Goal: Find specific page/section: Find specific page/section

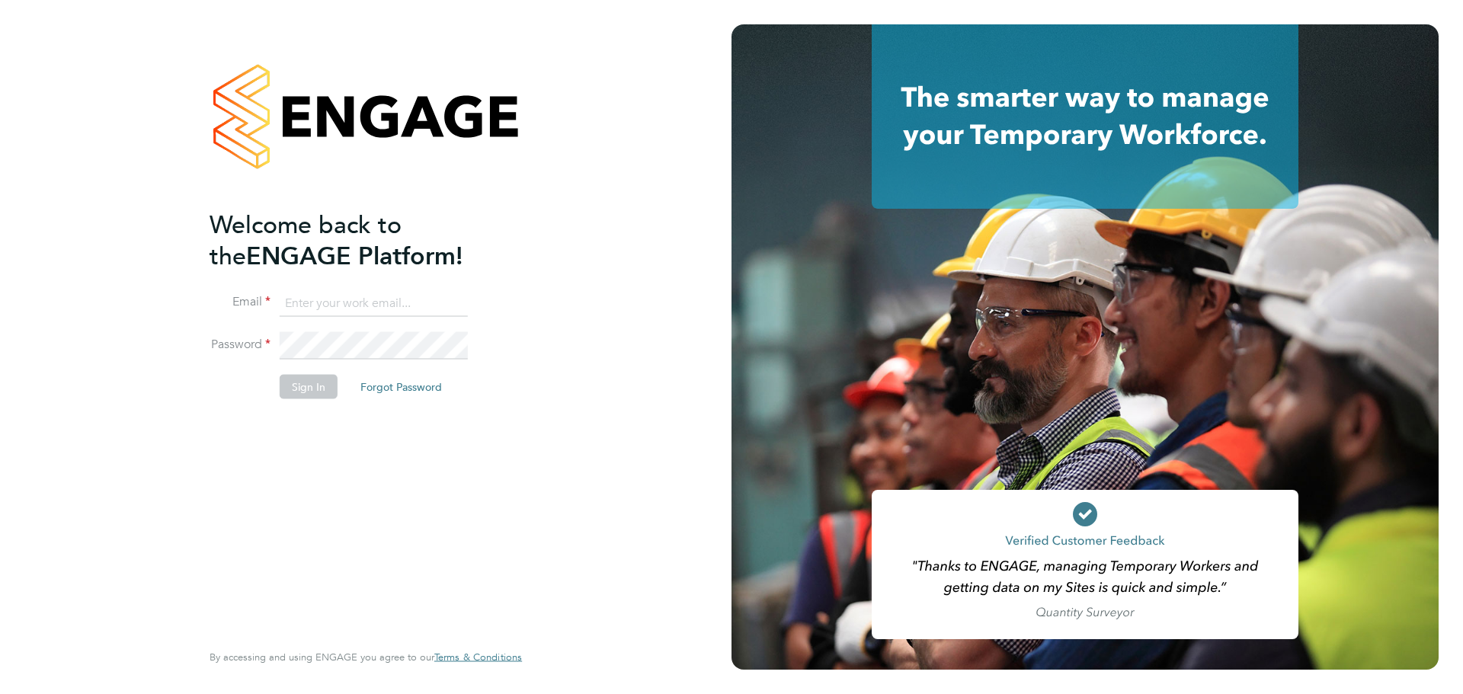
type input "patryk.klimorowski@bcuk.co.uk"
click at [322, 385] on button "Sign In" at bounding box center [309, 387] width 58 height 24
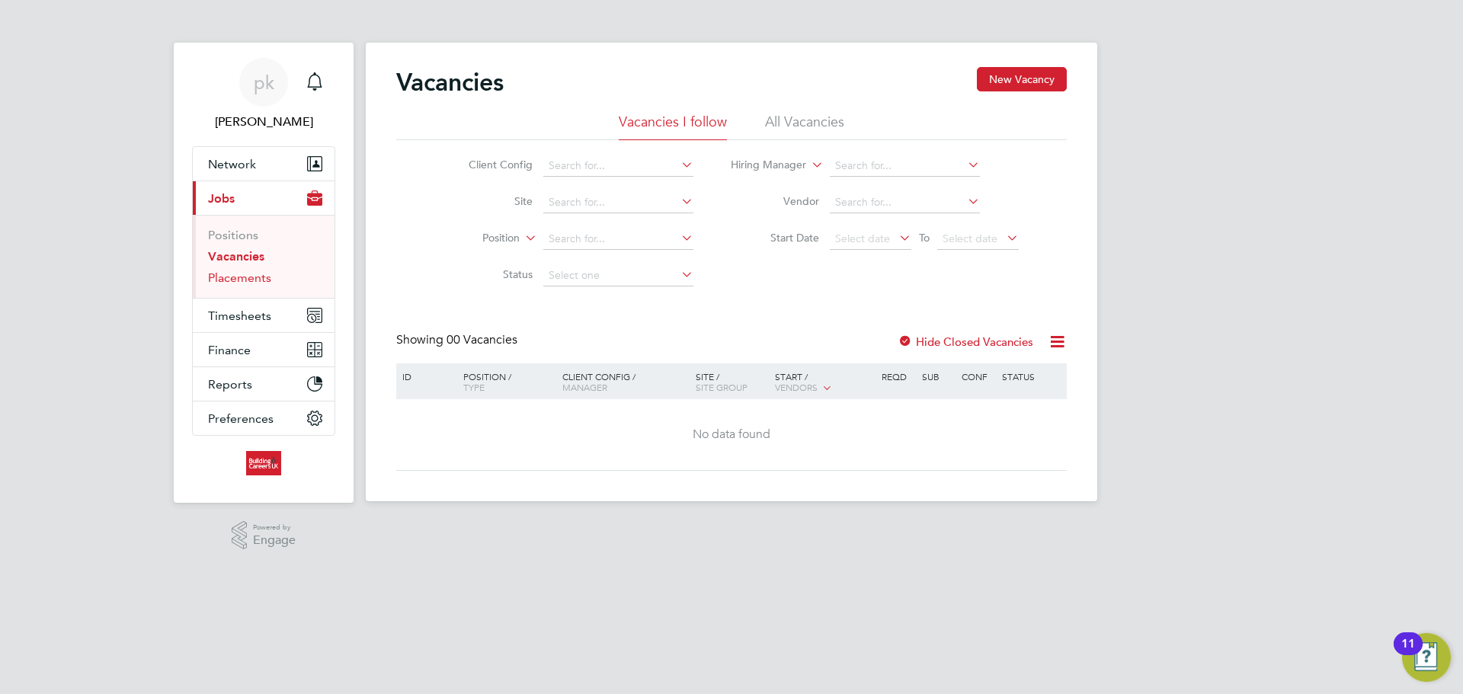
click at [241, 282] on link "Placements" at bounding box center [239, 277] width 63 height 14
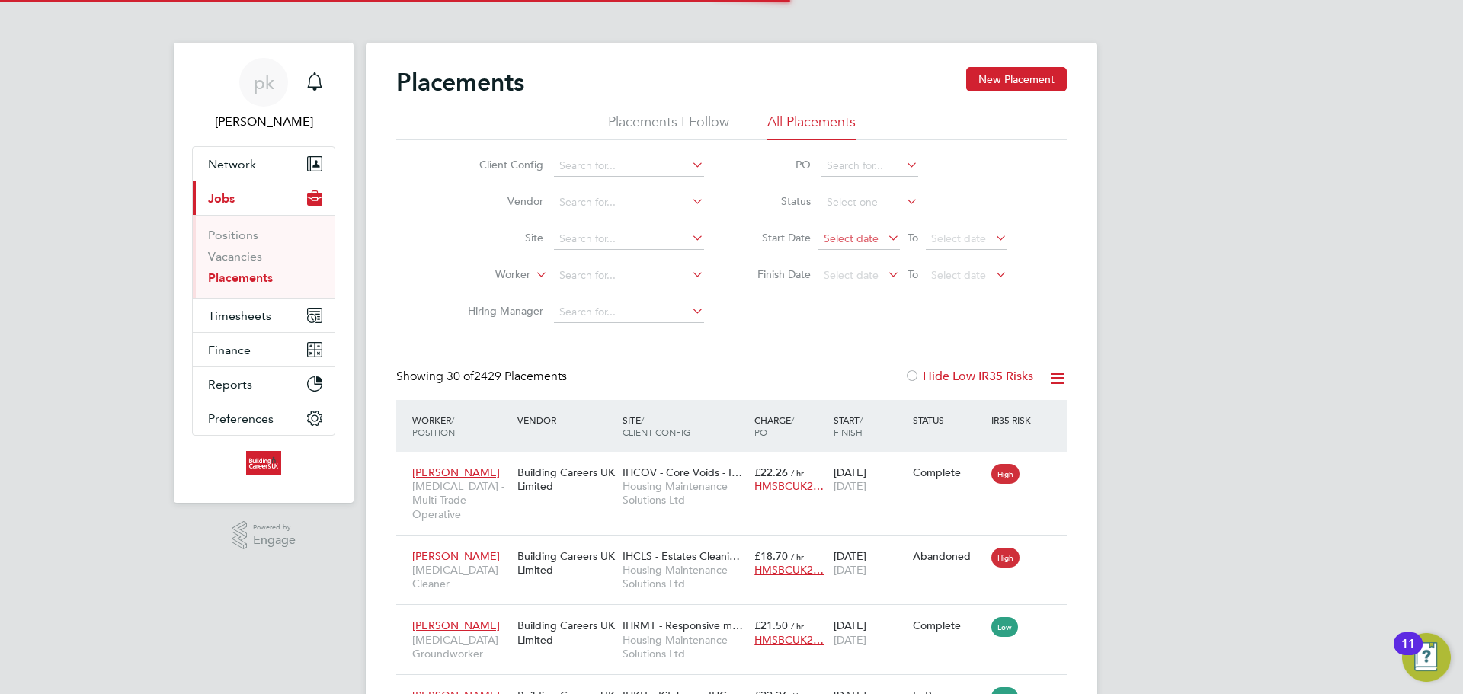
click at [879, 238] on span "Select date" at bounding box center [859, 239] width 82 height 21
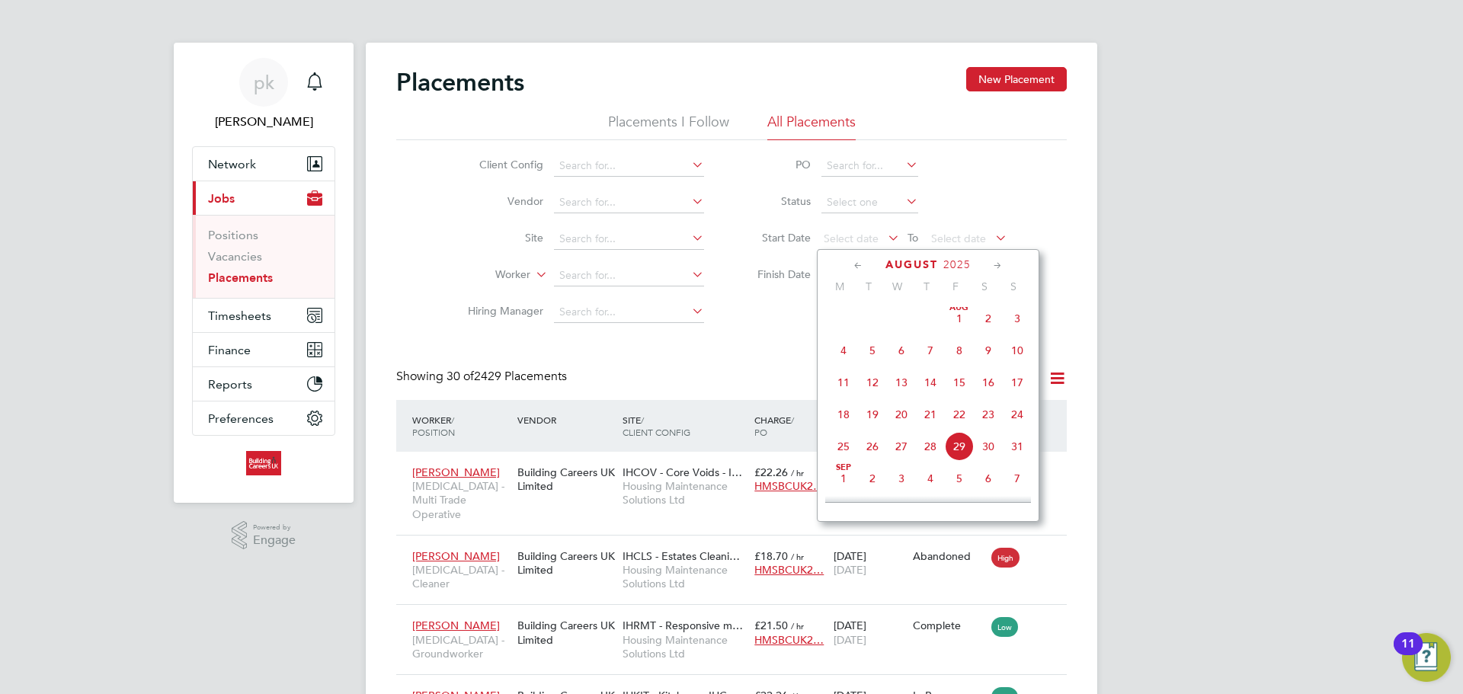
click at [963, 328] on span "[DATE]" at bounding box center [959, 318] width 29 height 29
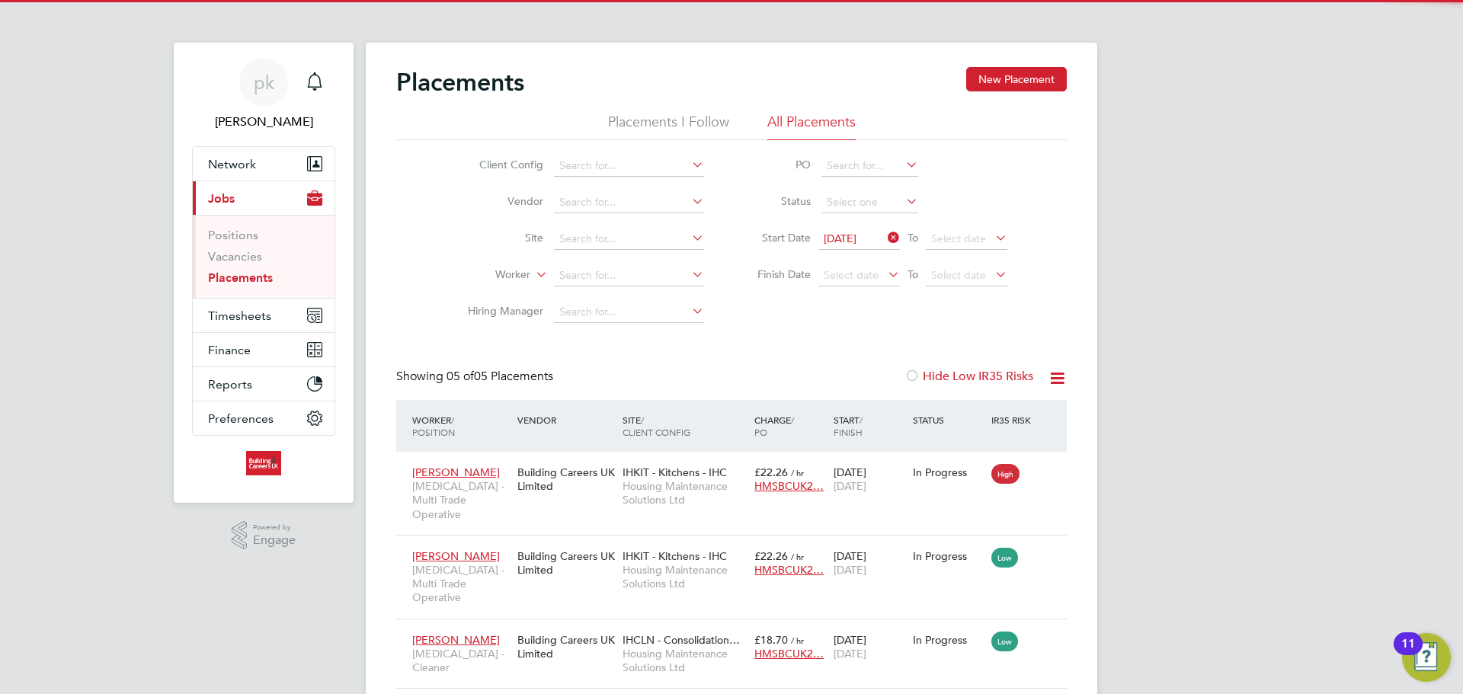
click at [814, 322] on div "Client Config Vendor Site Worker Hiring Manager PO Status Start Date [DATE] To …" at bounding box center [731, 235] width 670 height 190
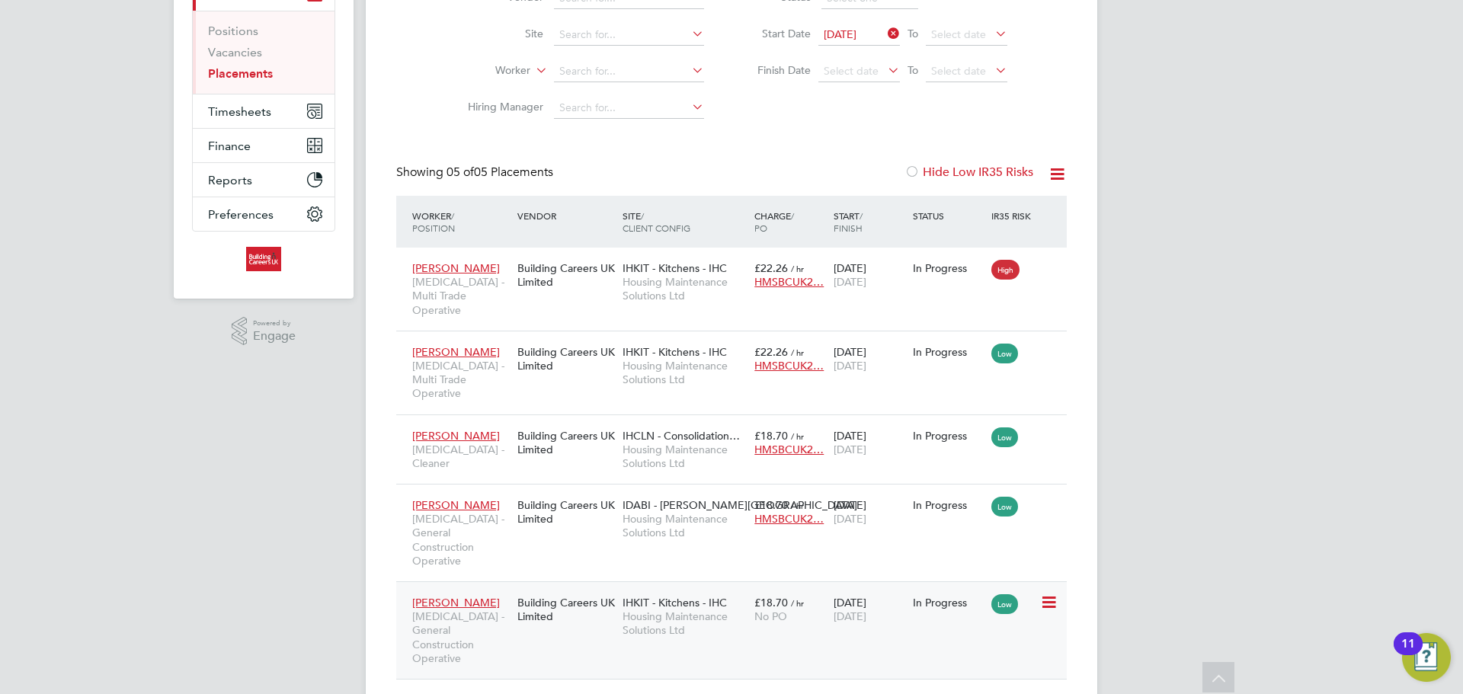
click at [505, 610] on span "[MEDICAL_DATA] - General Construction Operative" at bounding box center [461, 638] width 98 height 56
